Goal: Navigation & Orientation: Find specific page/section

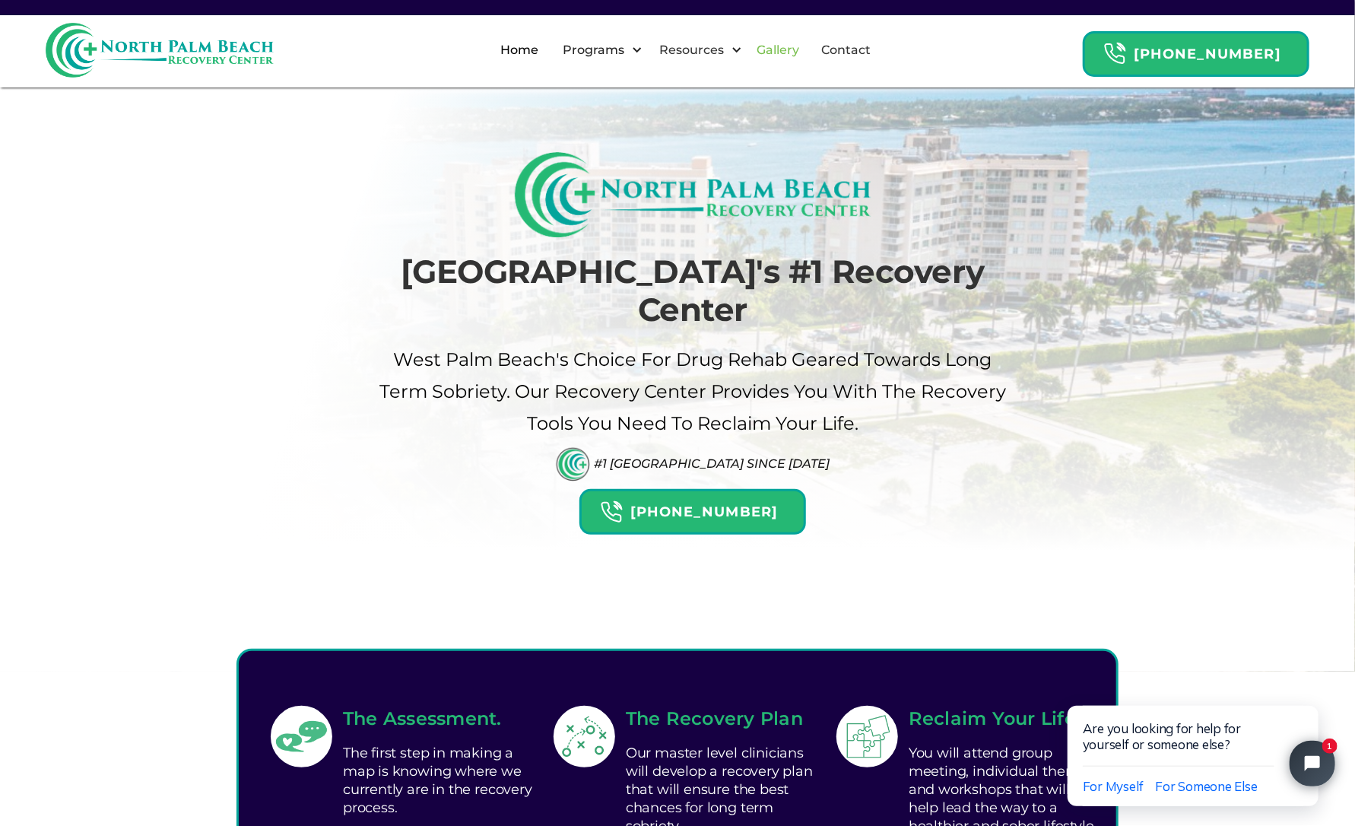
click at [802, 40] on link "Gallery" at bounding box center [777, 50] width 61 height 49
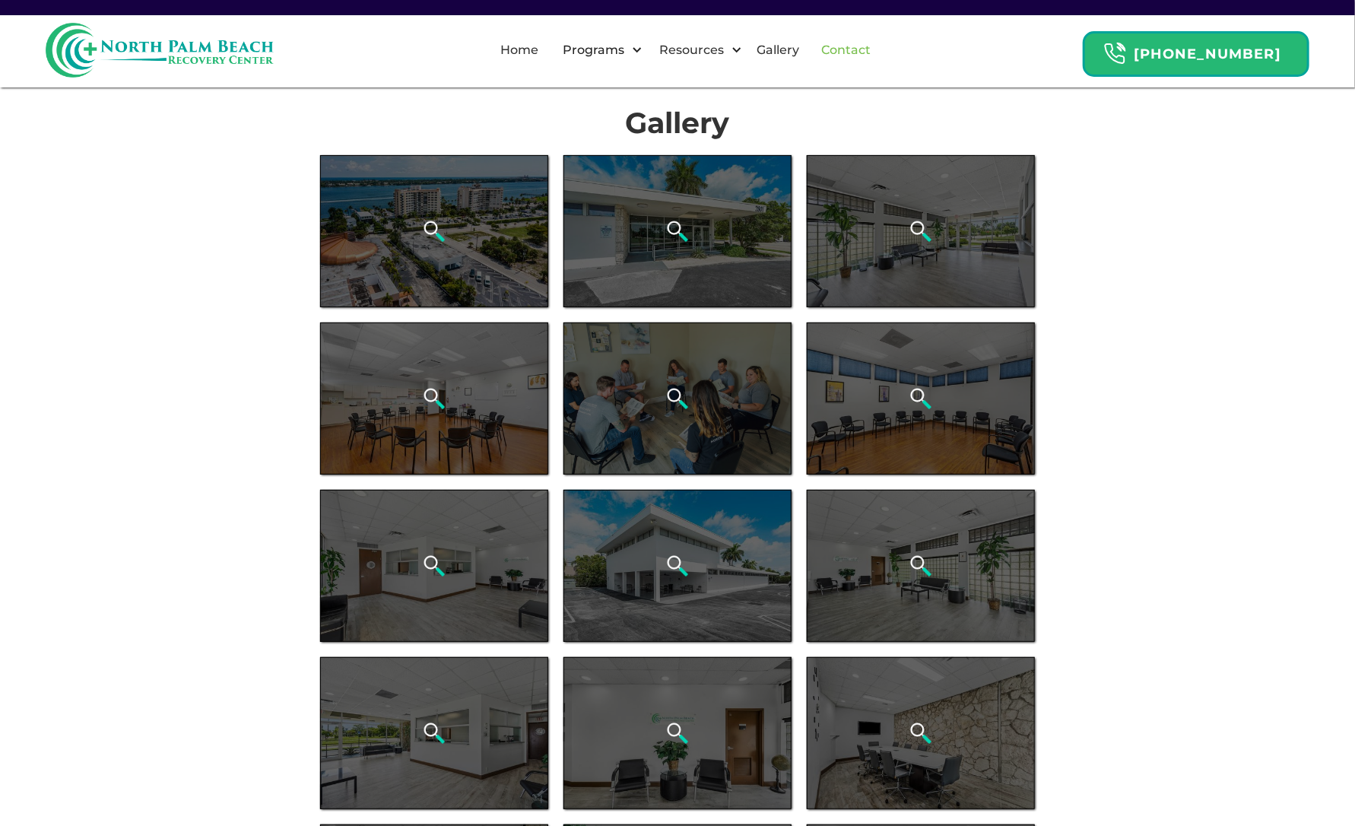
click at [877, 49] on link "Contact" at bounding box center [846, 50] width 68 height 49
click at [869, 49] on link "Contact" at bounding box center [846, 50] width 68 height 49
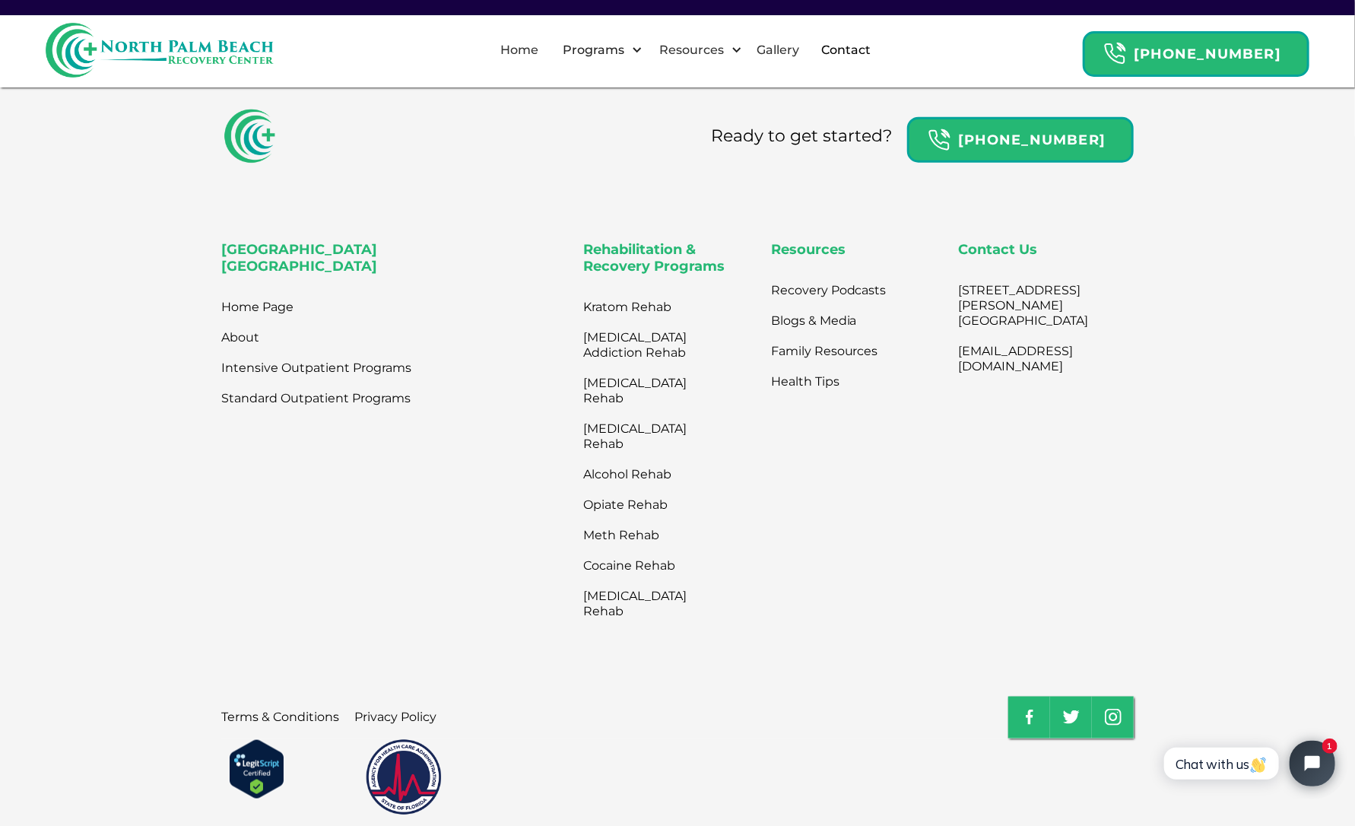
scroll to position [827, 0]
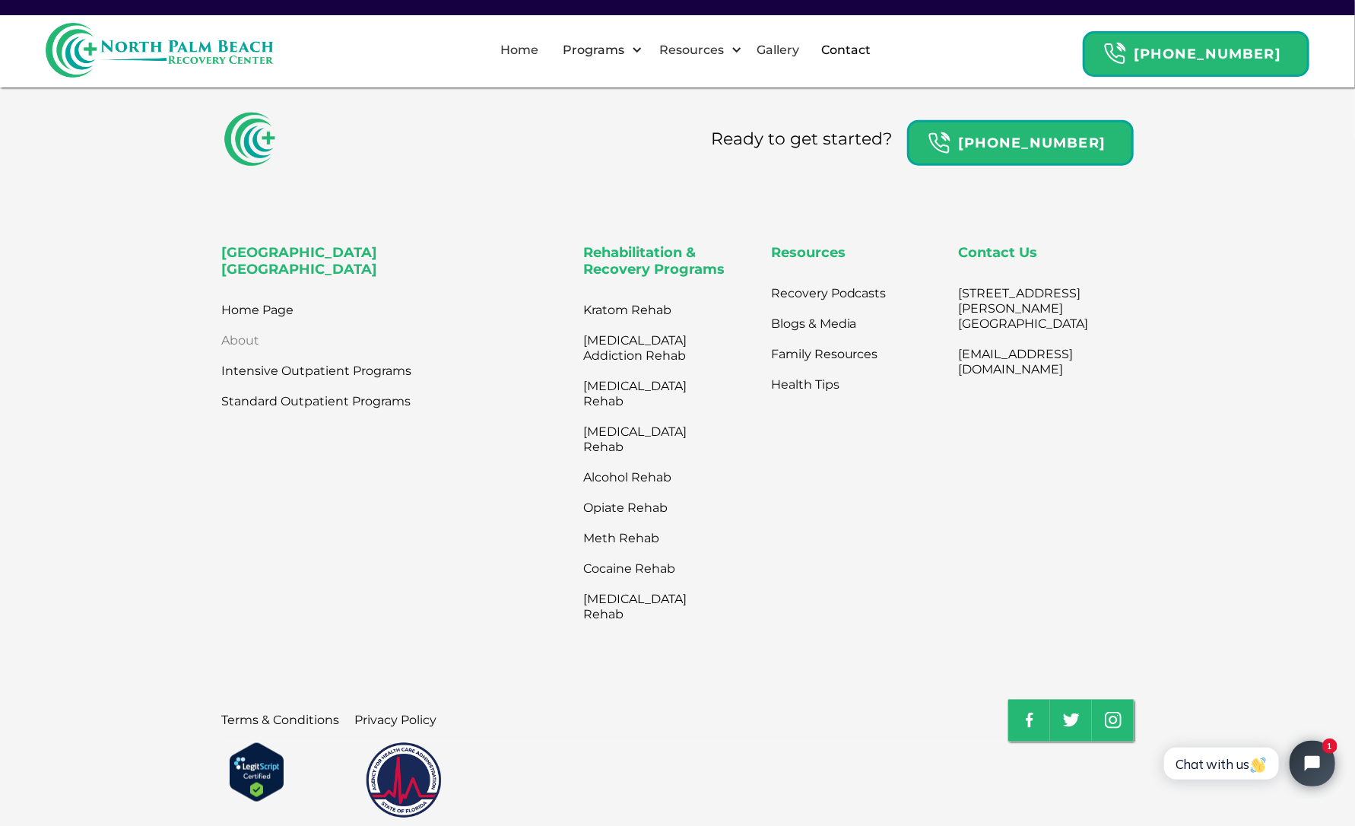
click at [237, 347] on link "About" at bounding box center [240, 340] width 38 height 30
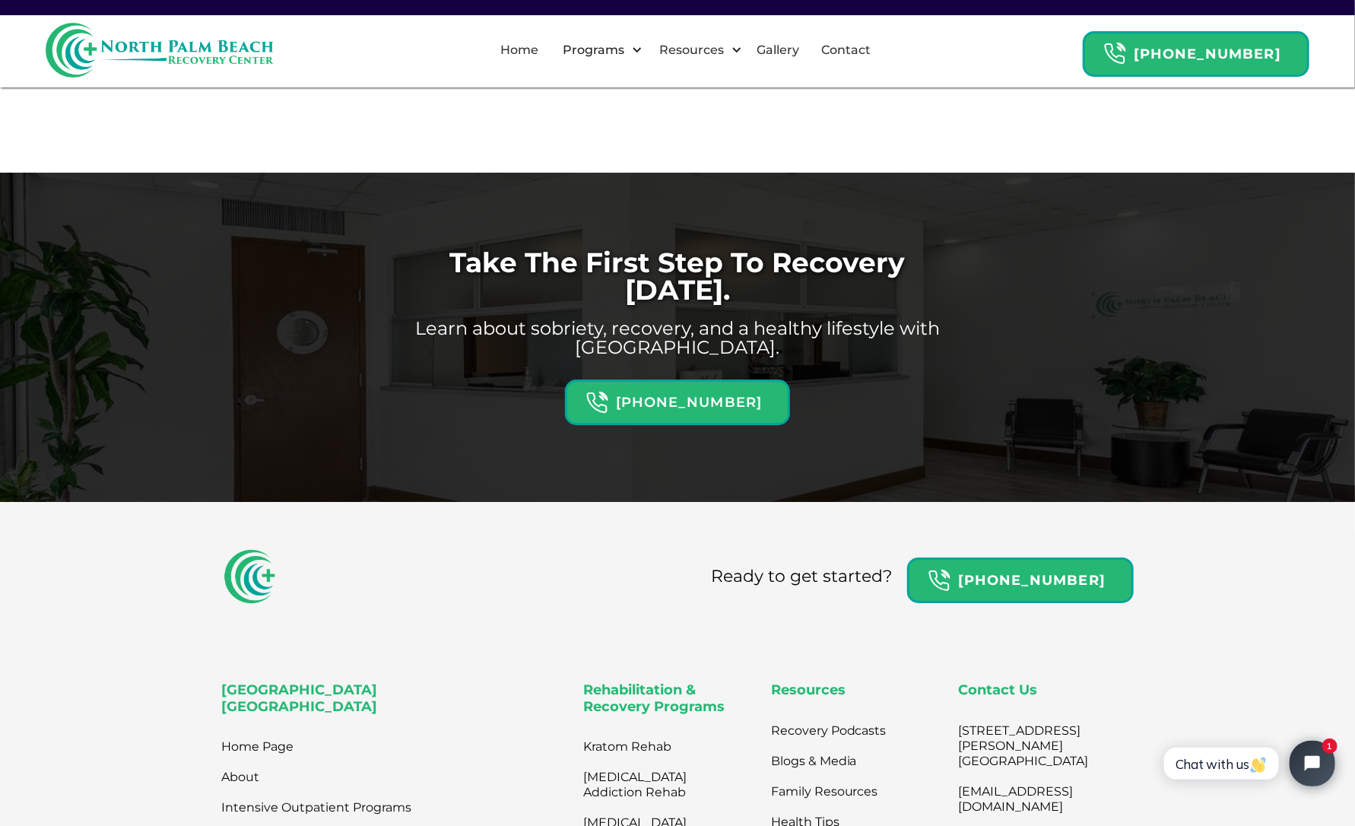
scroll to position [2953, 0]
